Goal: Browse casually

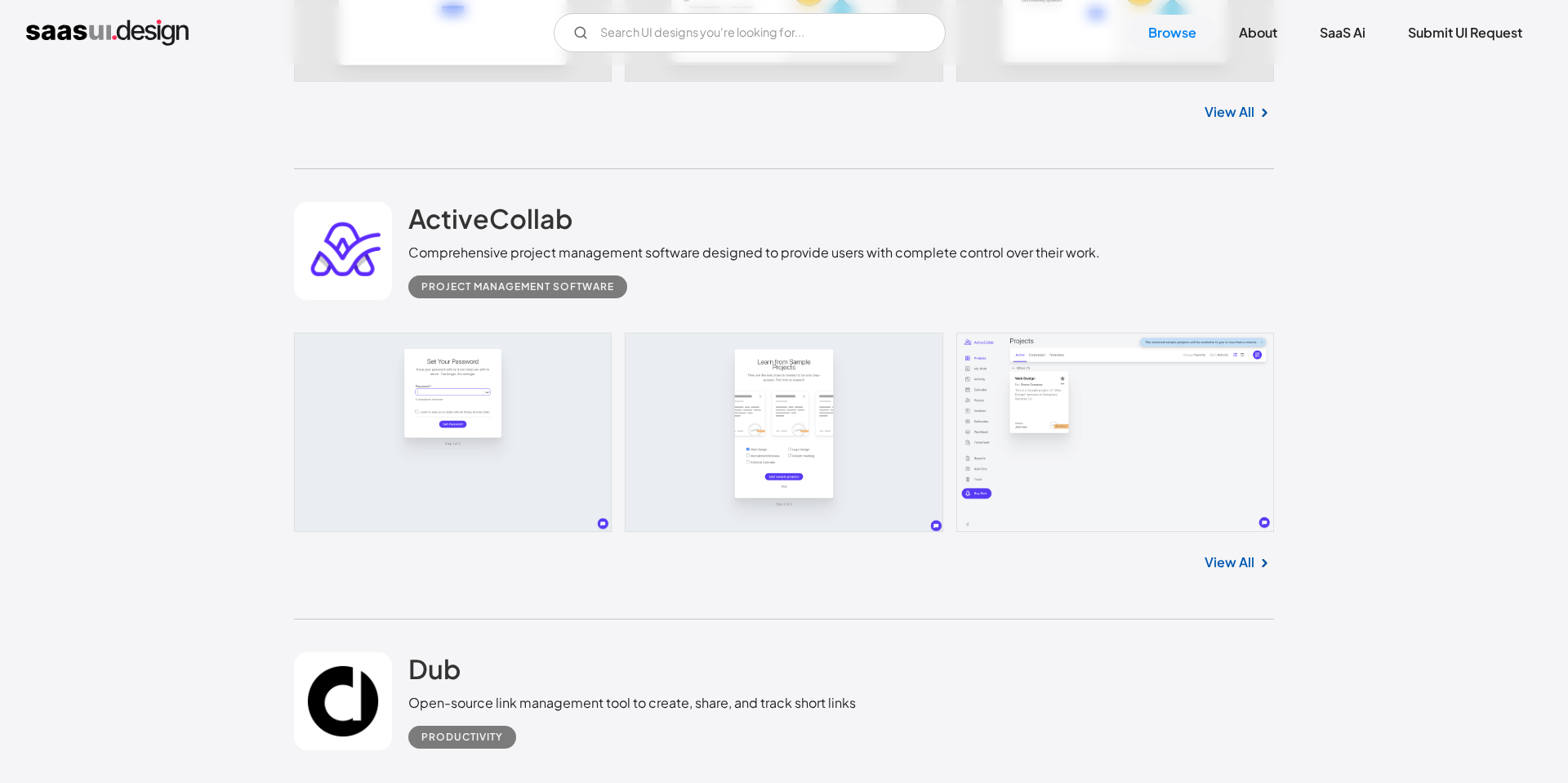
scroll to position [14201, 0]
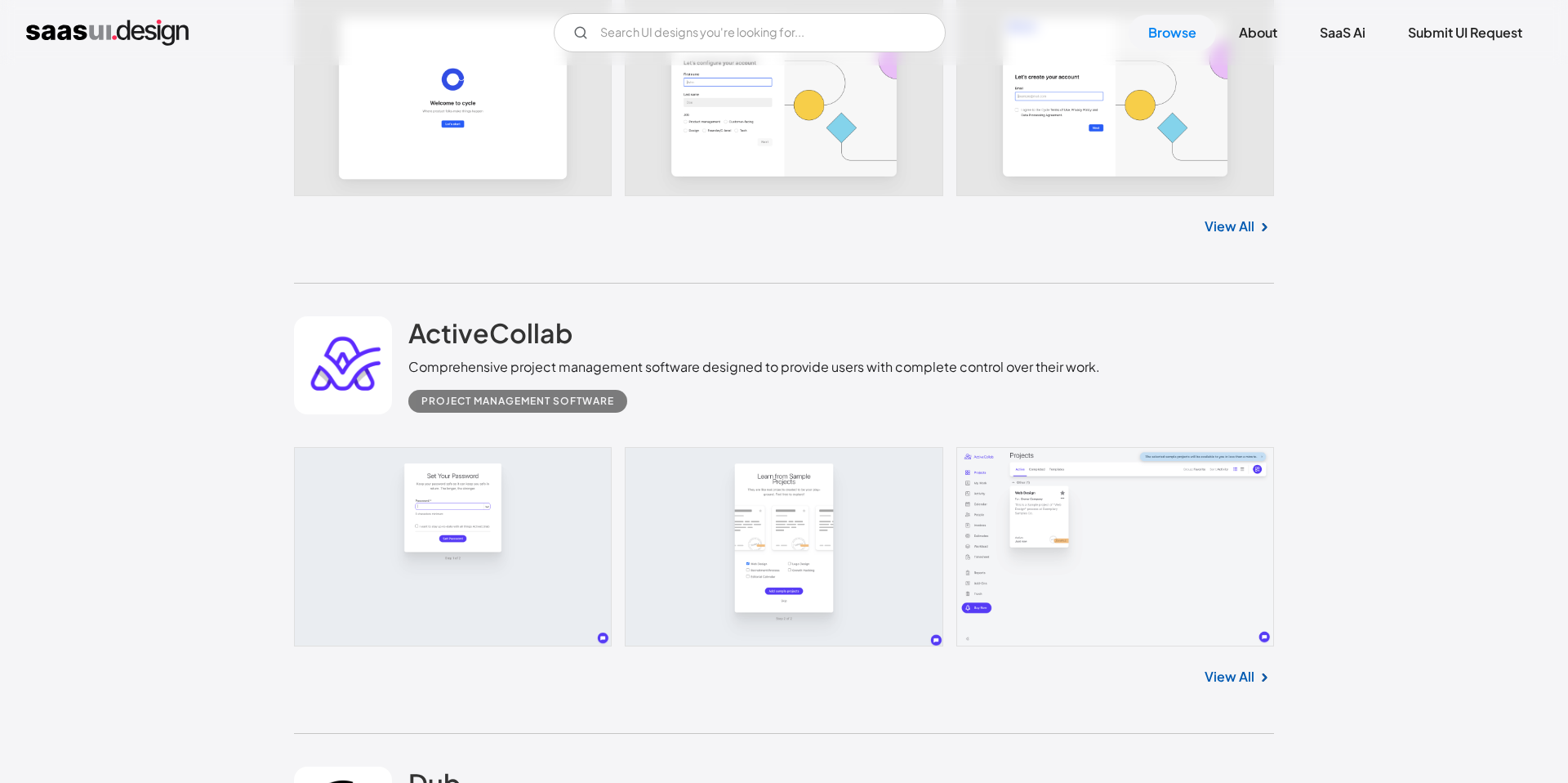
click at [1002, 557] on link at bounding box center [784, 546] width 980 height 199
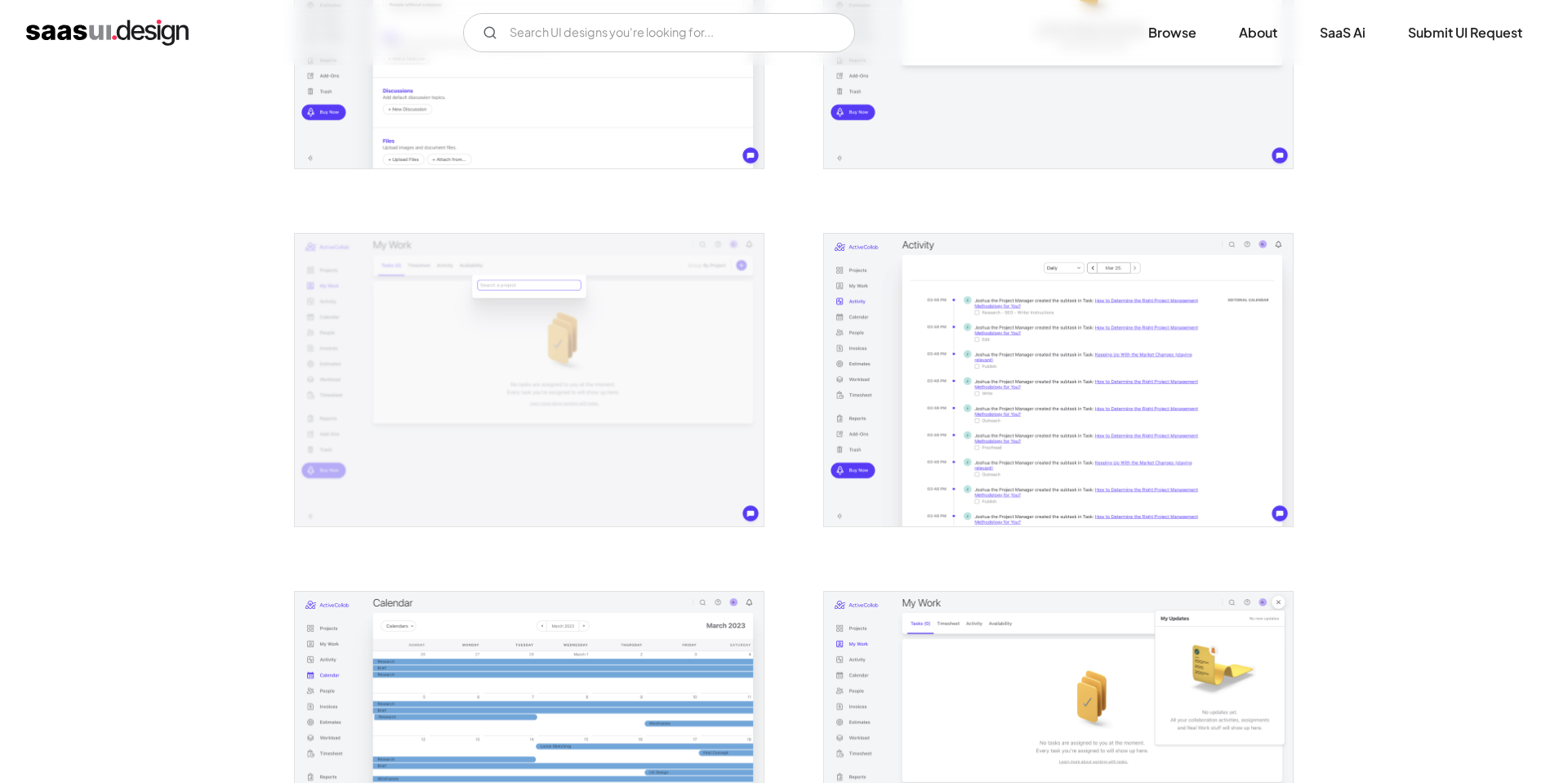
scroll to position [1292, 0]
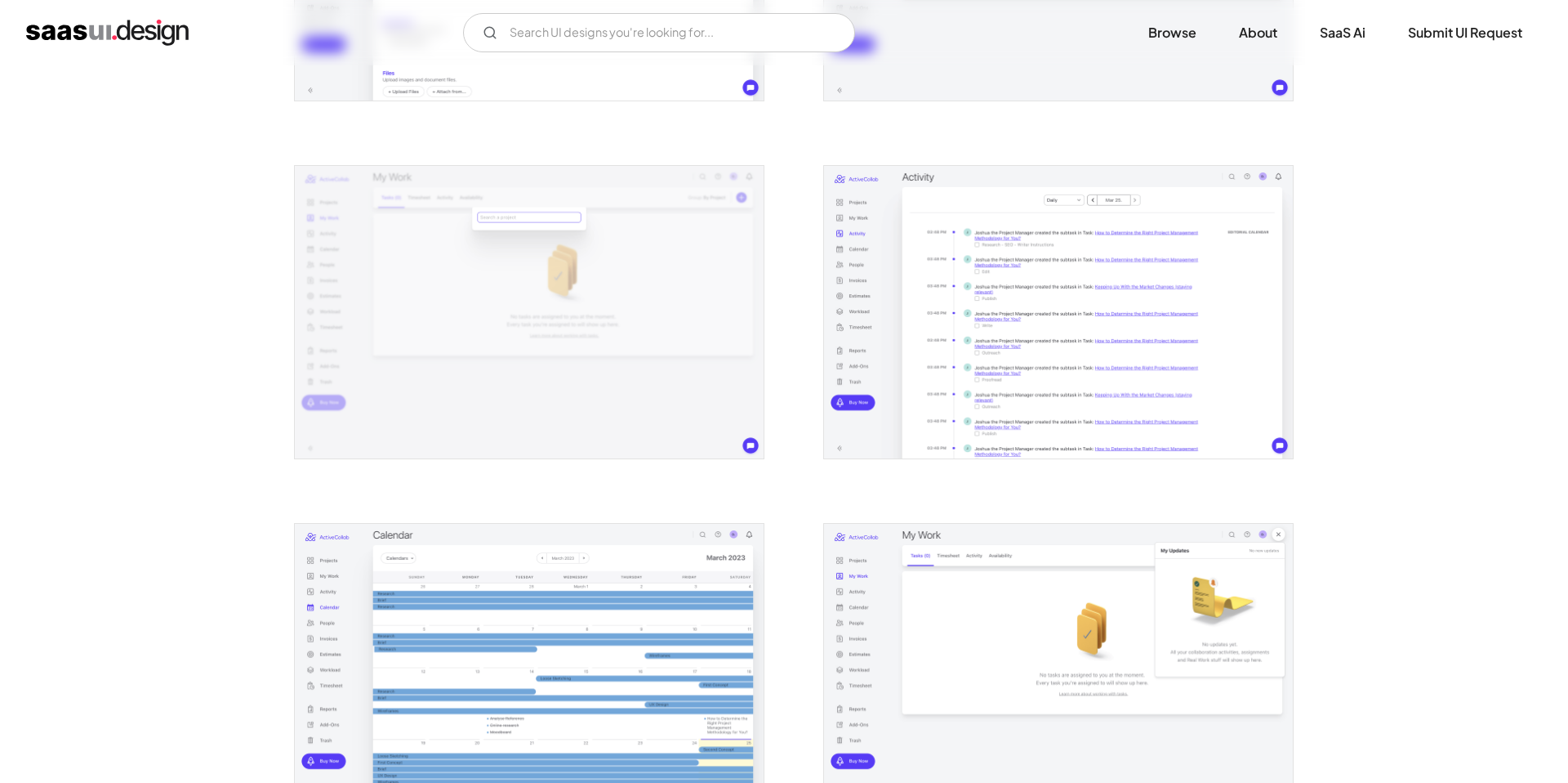
click at [1082, 236] on img "open lightbox" at bounding box center [1059, 313] width 469 height 294
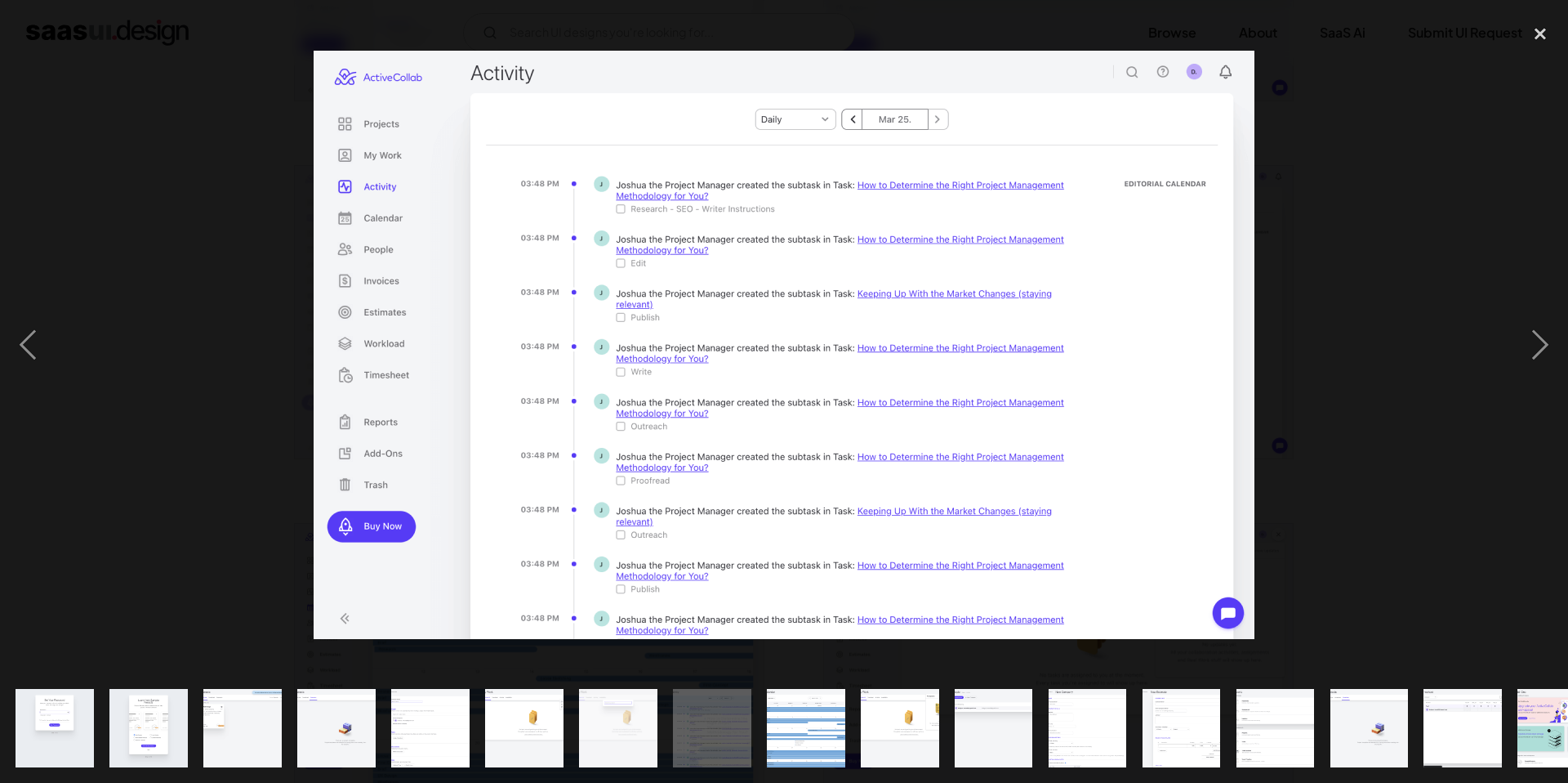
click at [1432, 260] on div at bounding box center [784, 344] width 1568 height 658
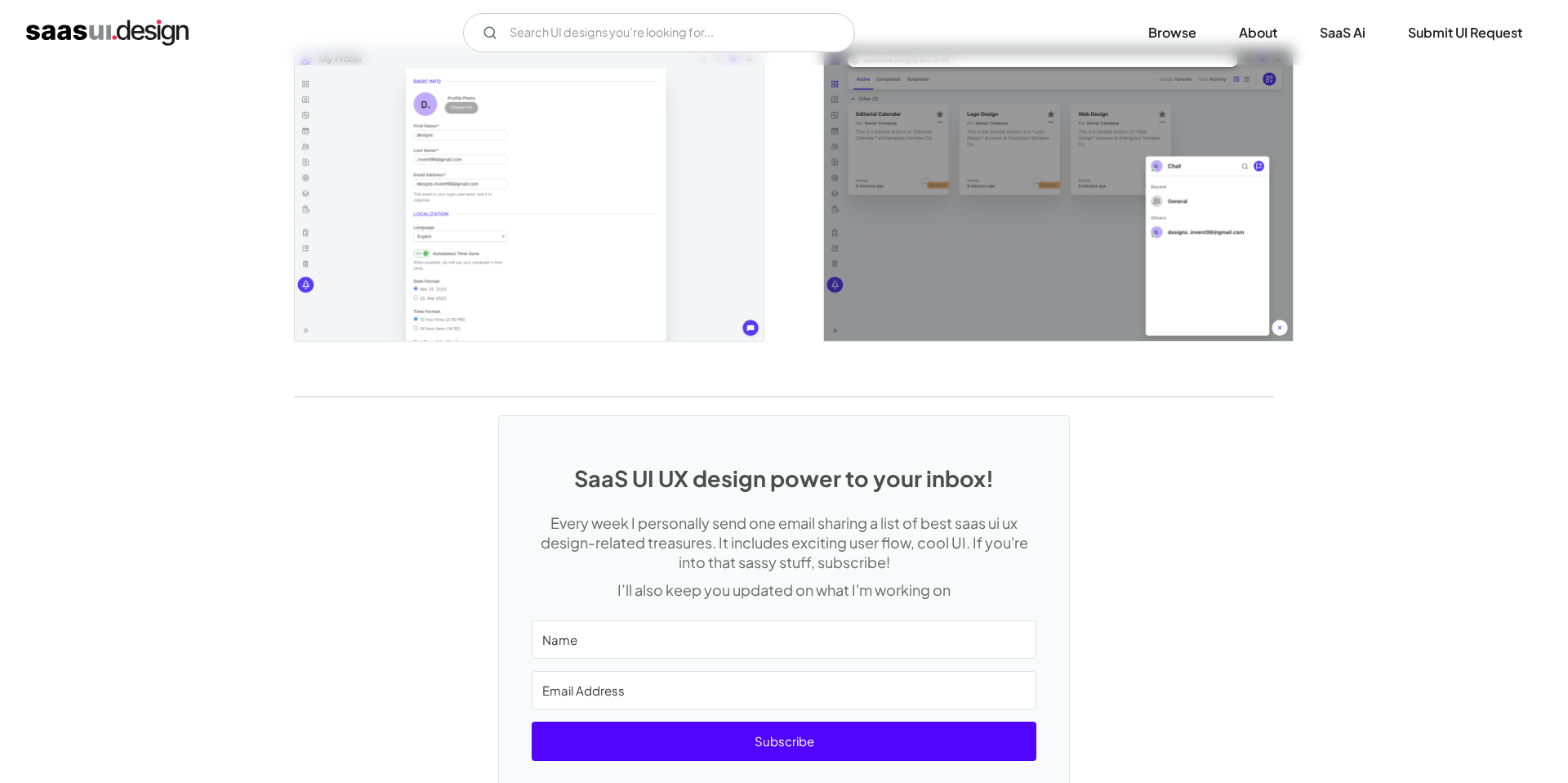
scroll to position [3566, 0]
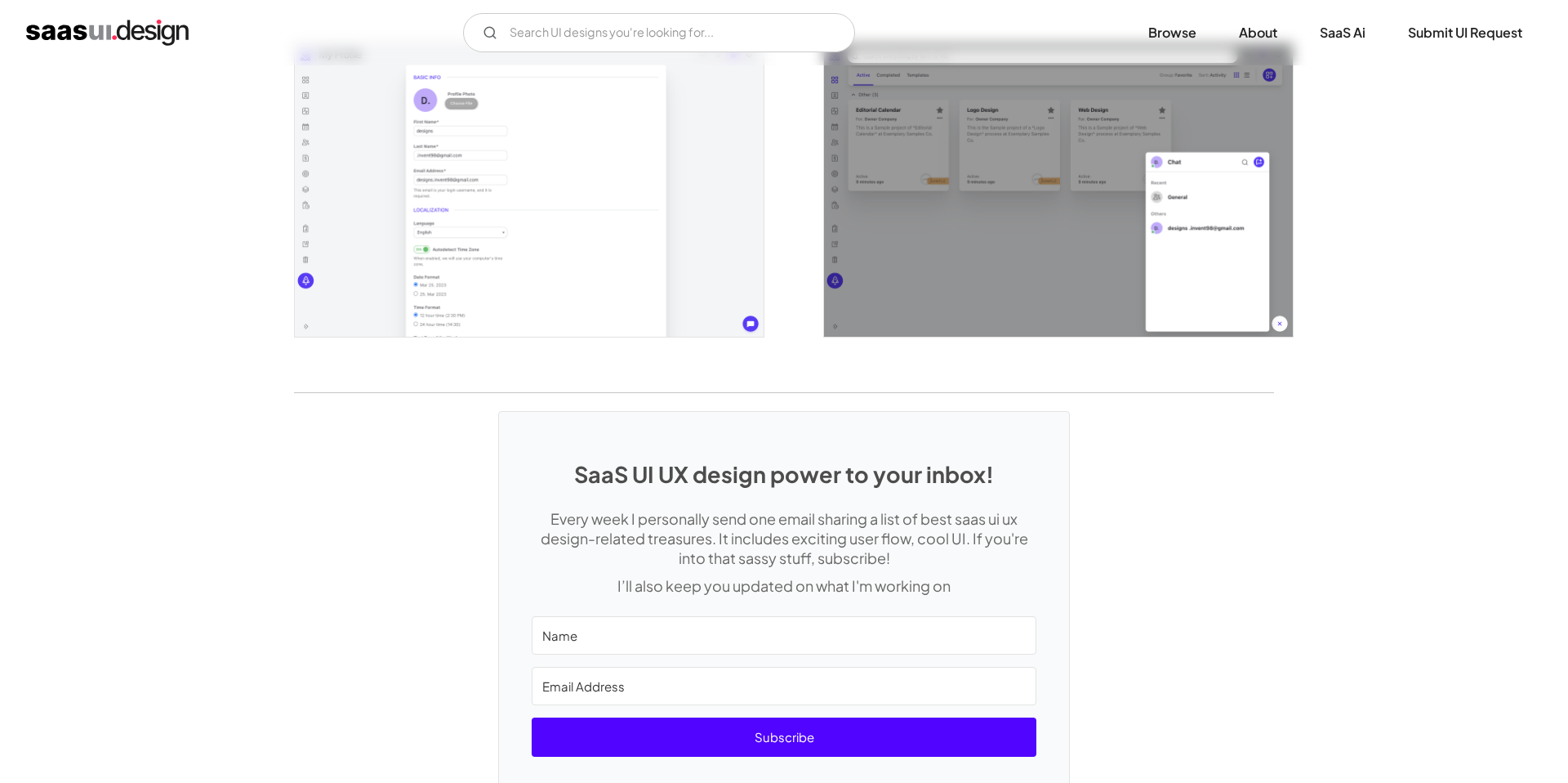
click at [566, 286] on img "open lightbox" at bounding box center [529, 190] width 469 height 294
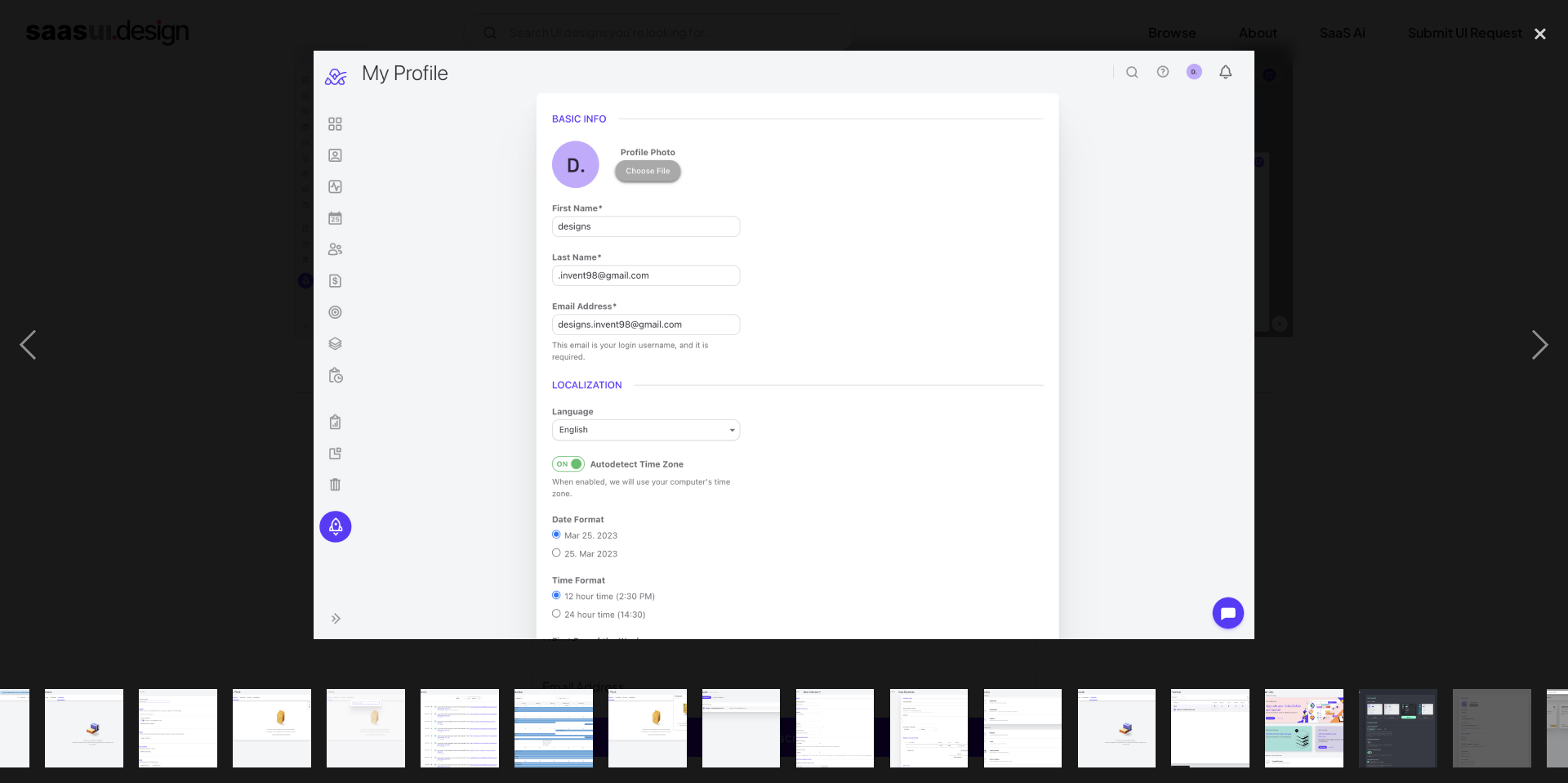
scroll to position [0, 325]
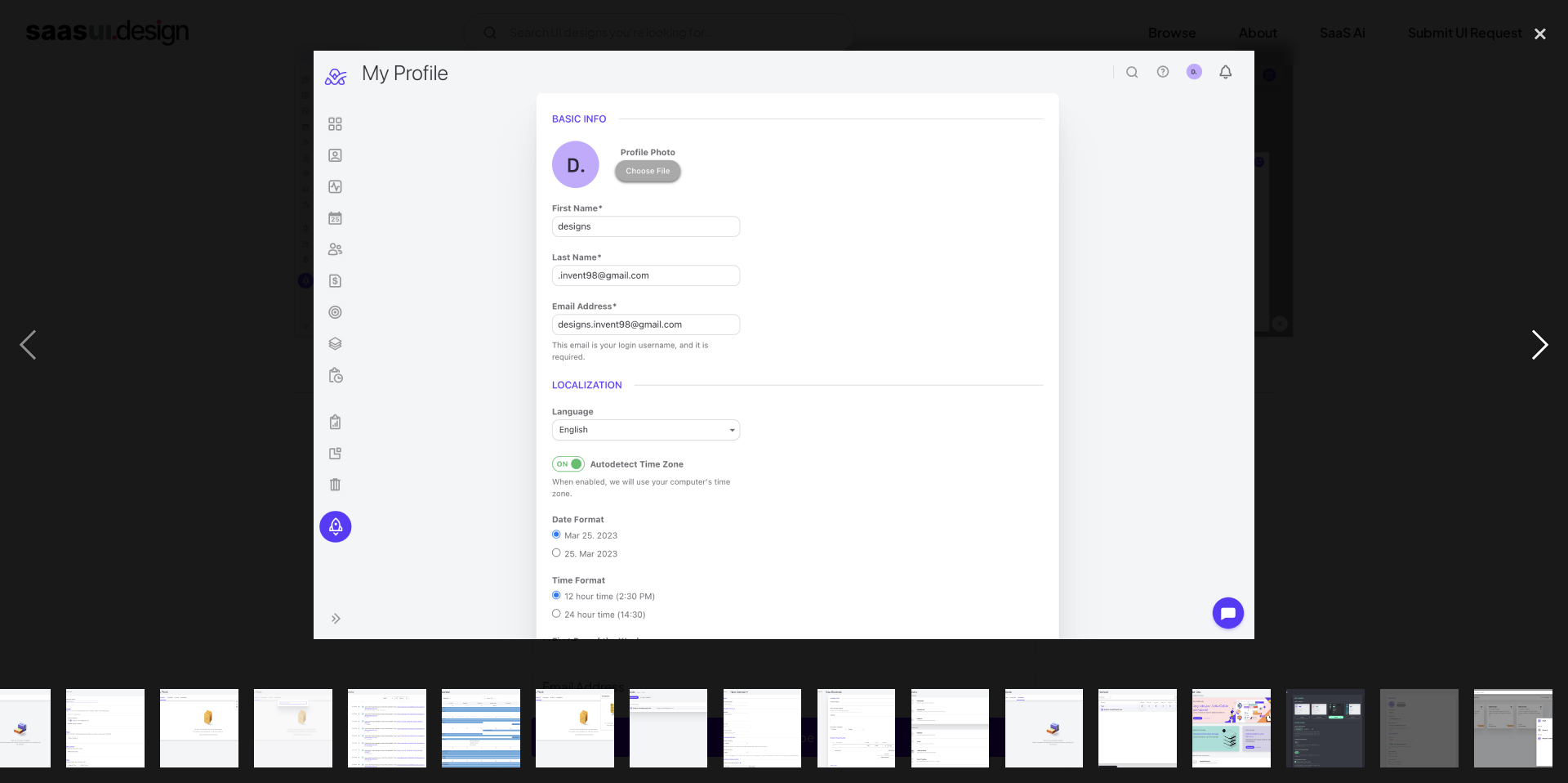
click at [1541, 338] on div "next image" at bounding box center [1540, 344] width 56 height 658
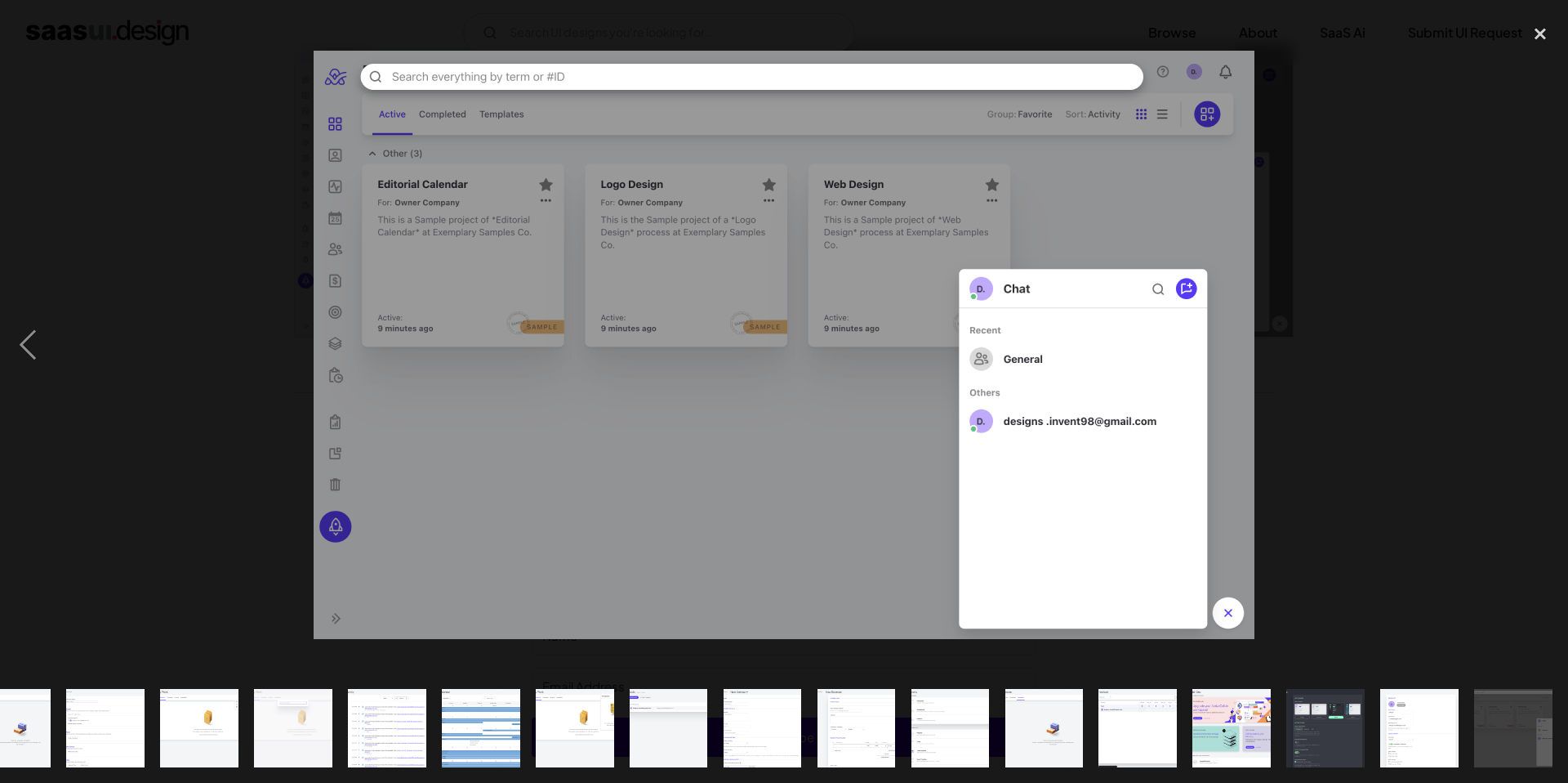
click at [1527, 356] on div "next image" at bounding box center [1540, 344] width 56 height 658
click at [1532, 41] on div "close lightbox" at bounding box center [1540, 33] width 56 height 36
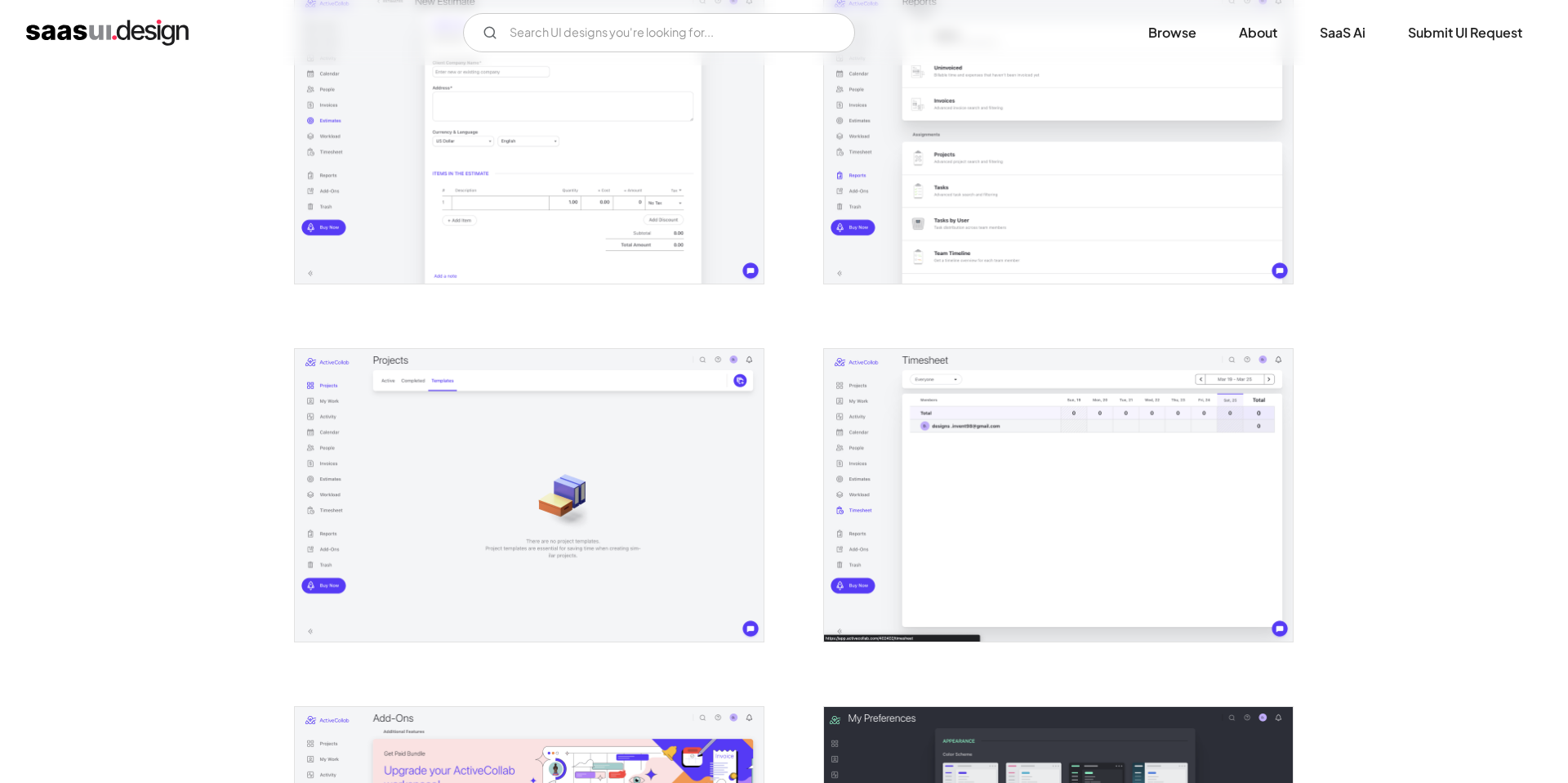
scroll to position [2550, 0]
